Goal: Task Accomplishment & Management: Use online tool/utility

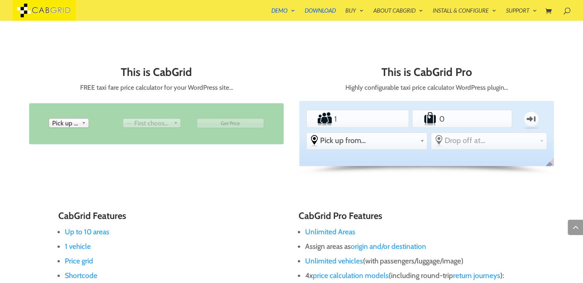
scroll to position [322, 0]
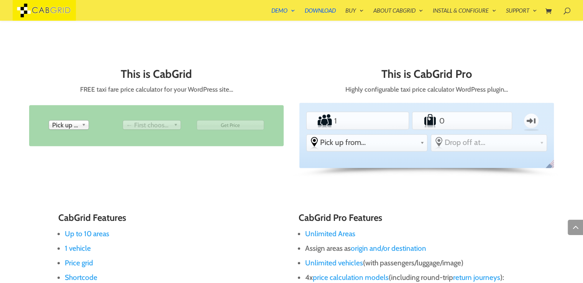
click at [82, 125] on b at bounding box center [85, 124] width 7 height 9
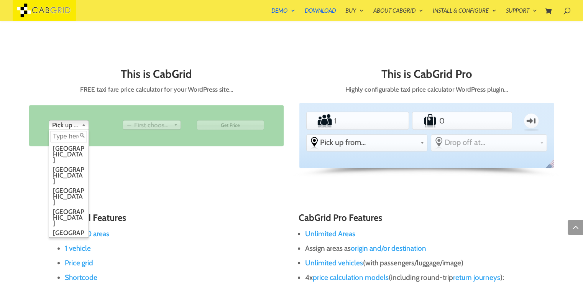
scroll to position [27, 0]
click at [76, 243] on li "[GEOGRAPHIC_DATA]" at bounding box center [69, 253] width 36 height 21
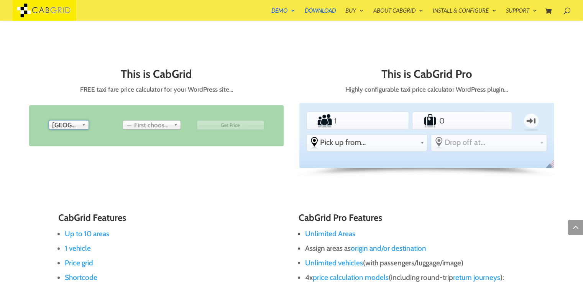
click at [153, 120] on span "← First choose pick up" at bounding box center [148, 124] width 44 height 9
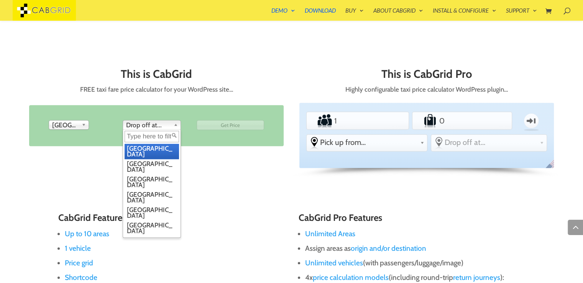
click at [153, 125] on span "Drop off at..." at bounding box center [148, 124] width 44 height 9
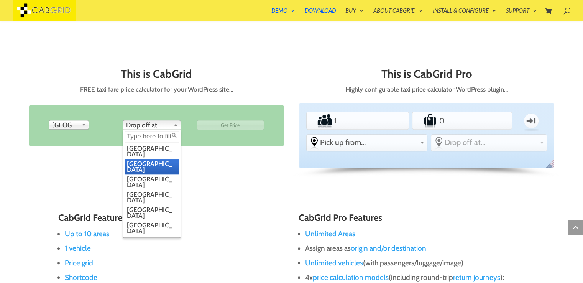
click at [152, 159] on li "[GEOGRAPHIC_DATA]" at bounding box center [152, 166] width 54 height 15
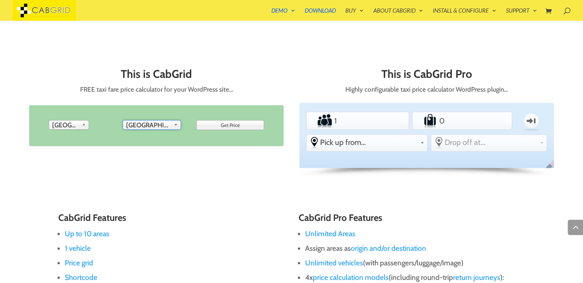
click at [233, 123] on input "Get Price" at bounding box center [230, 125] width 67 height 10
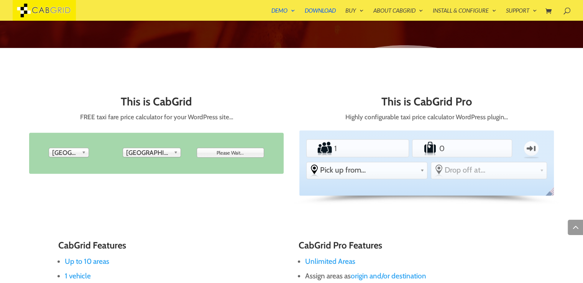
type input "Get Price"
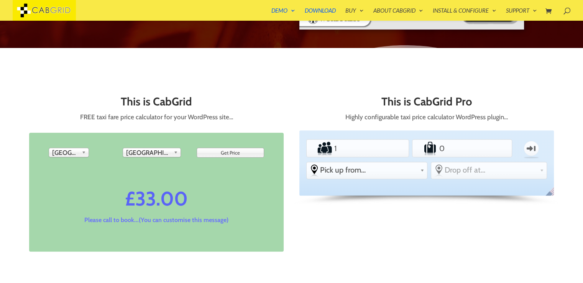
scroll to position [294, 0]
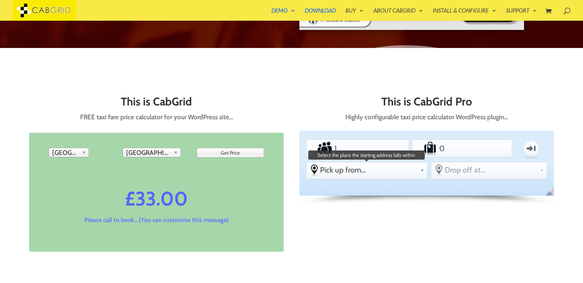
click at [377, 169] on span "Pick up from..." at bounding box center [368, 169] width 97 height 9
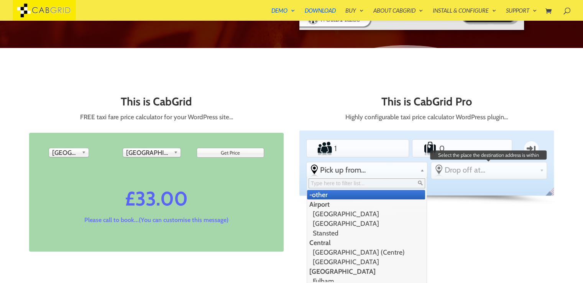
click at [457, 170] on span "Drop off at..." at bounding box center [491, 169] width 92 height 9
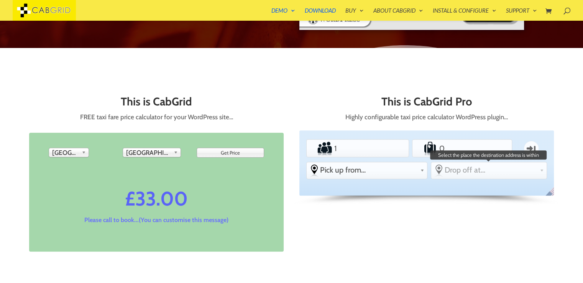
click at [480, 172] on span "Drop off at..." at bounding box center [491, 169] width 92 height 9
click at [539, 172] on link "Drop off at..." at bounding box center [489, 169] width 116 height 15
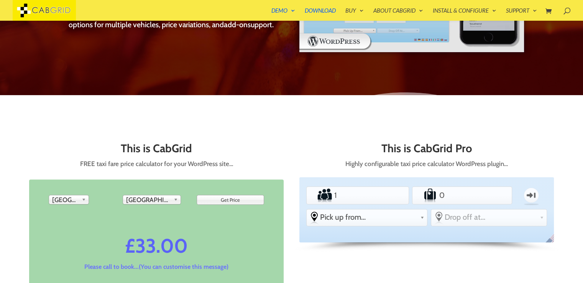
scroll to position [277, 0]
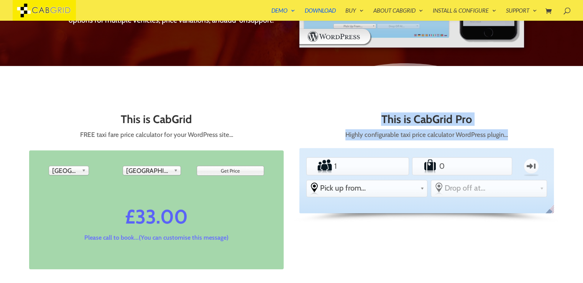
drag, startPoint x: 347, startPoint y: 128, endPoint x: 514, endPoint y: 138, distance: 167.4
click at [514, 138] on p "Highly configurable taxi price calculator WordPress plugin…" at bounding box center [426, 134] width 255 height 11
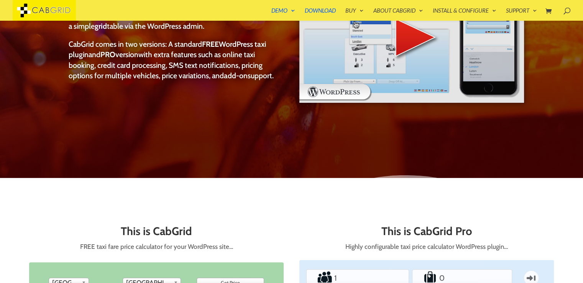
scroll to position [160, 0]
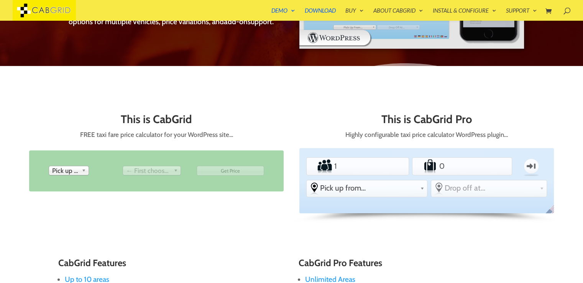
scroll to position [276, 0]
